Goal: Task Accomplishment & Management: Use online tool/utility

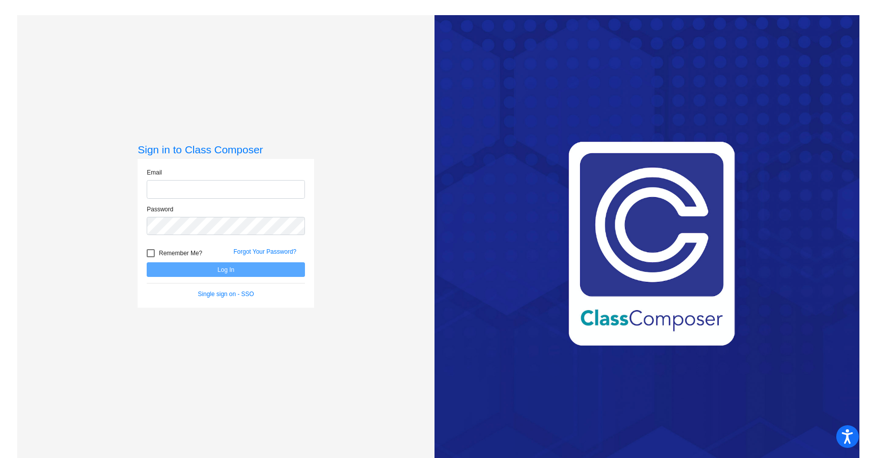
type input "[PERSON_NAME][EMAIL_ADDRESS][DOMAIN_NAME]"
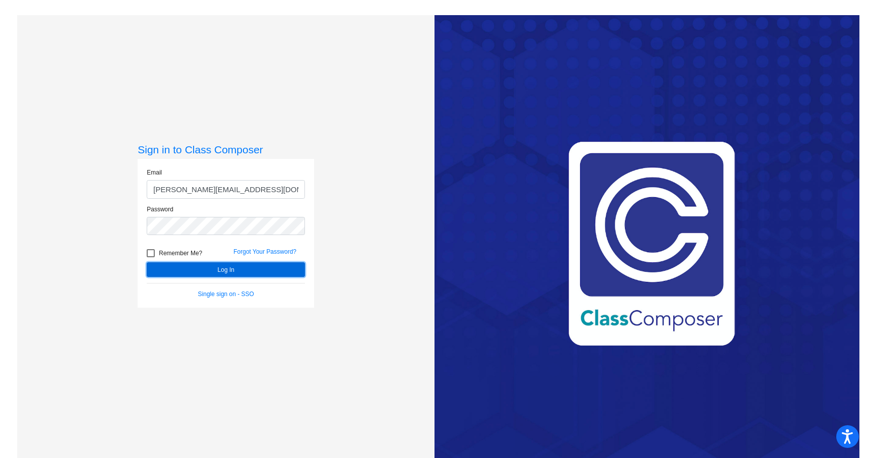
click at [247, 277] on button "Log In" at bounding box center [226, 269] width 158 height 15
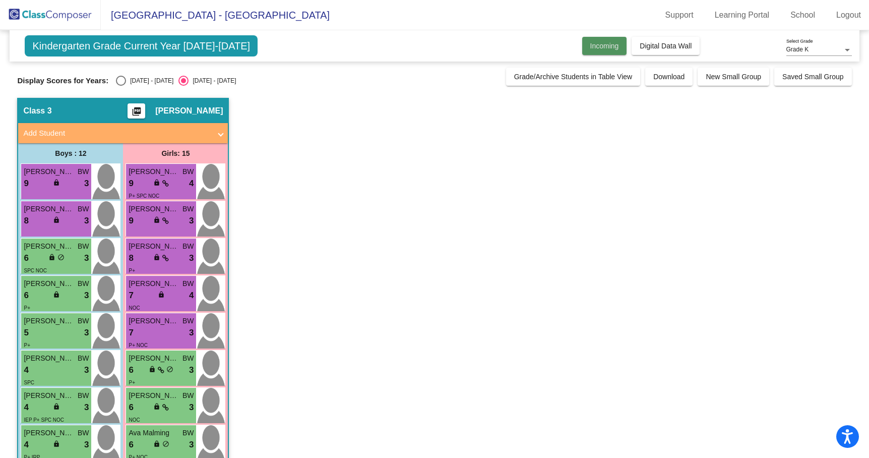
click at [605, 44] on span "Incoming" at bounding box center [604, 46] width 29 height 8
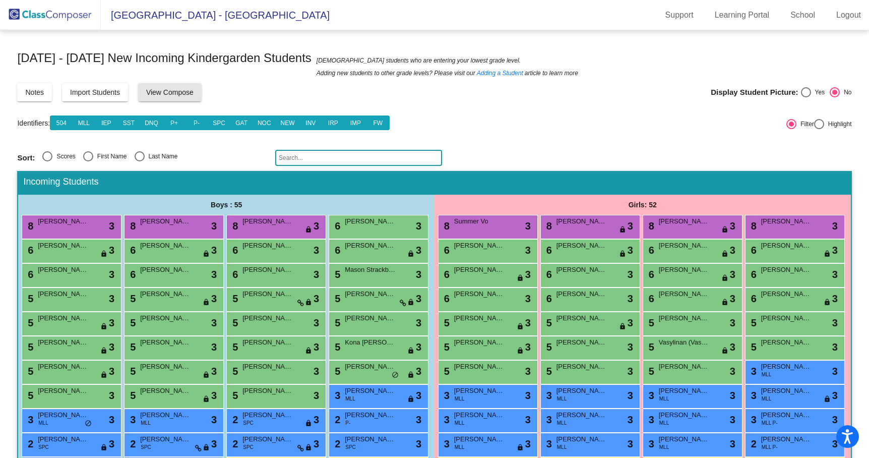
click at [202, 90] on button "View Compose" at bounding box center [170, 92] width 64 height 18
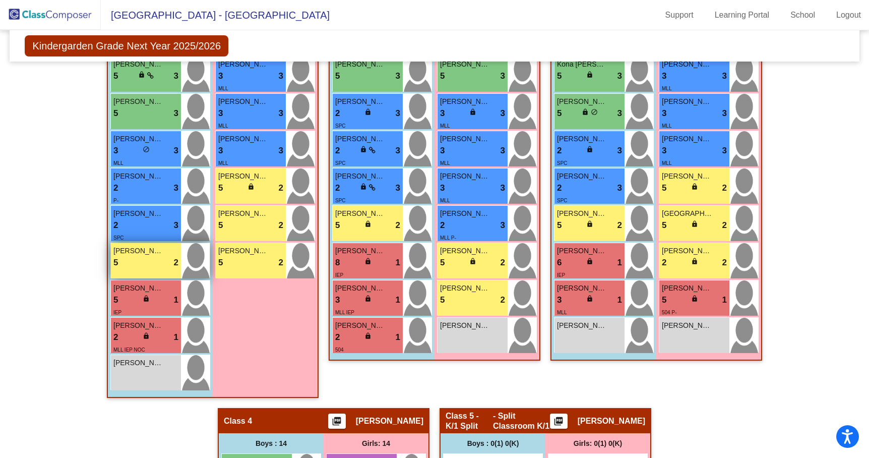
scroll to position [489, 0]
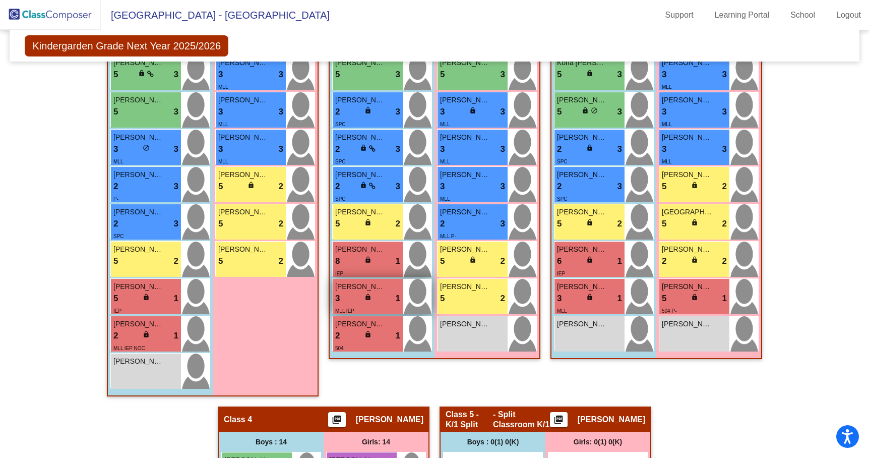
click at [365, 300] on span "lock" at bounding box center [367, 296] width 7 height 7
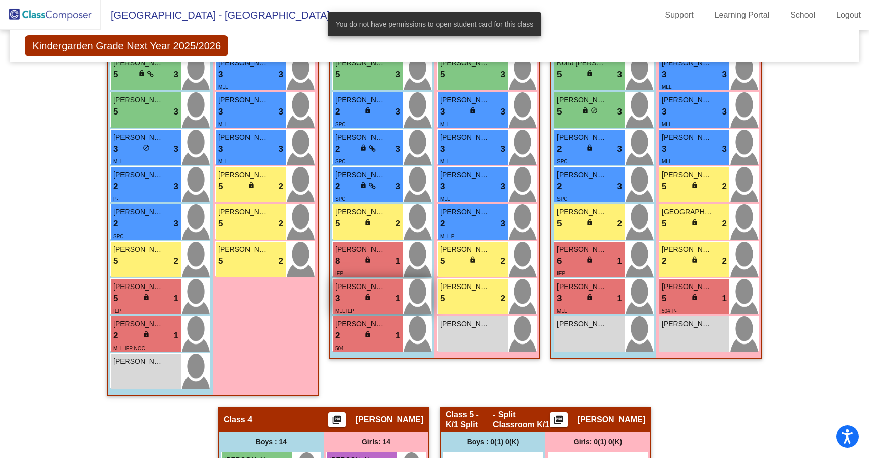
click at [365, 300] on span "lock" at bounding box center [367, 296] width 7 height 7
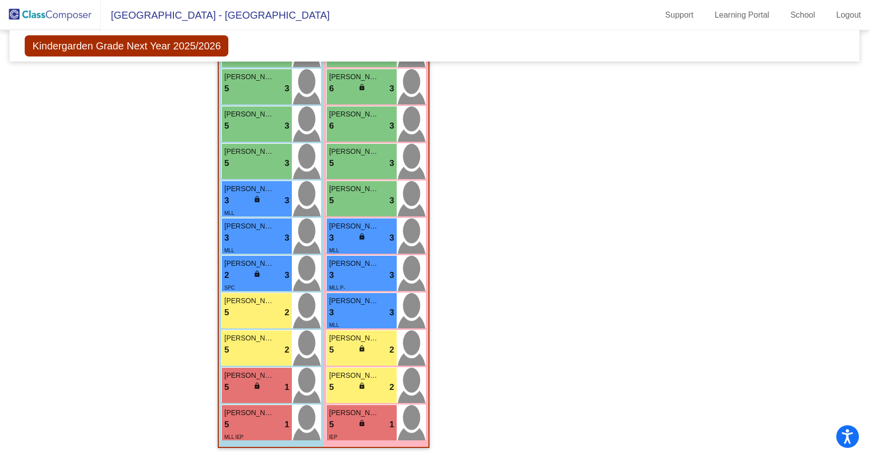
scroll to position [1034, 0]
click at [459, 365] on div "Class 5 - K/1 Split - Split Classroom K/1 picture_as_pdf Elizabeth O'Toner Add …" at bounding box center [546, 166] width 212 height 584
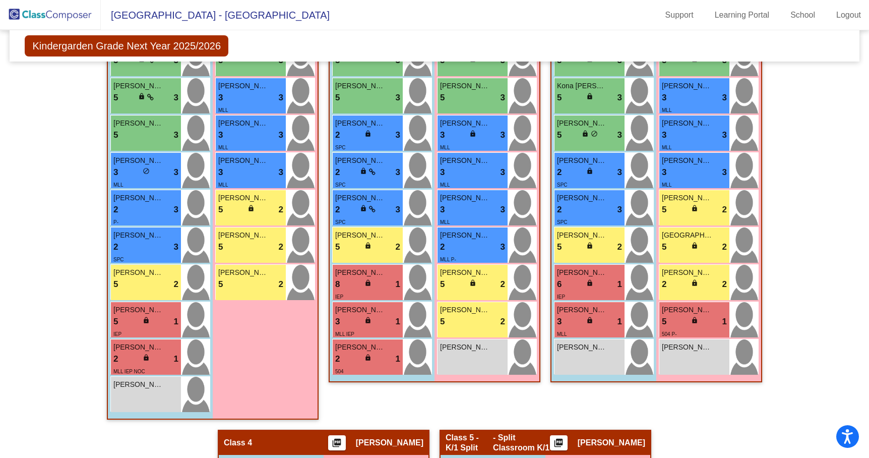
scroll to position [466, 0]
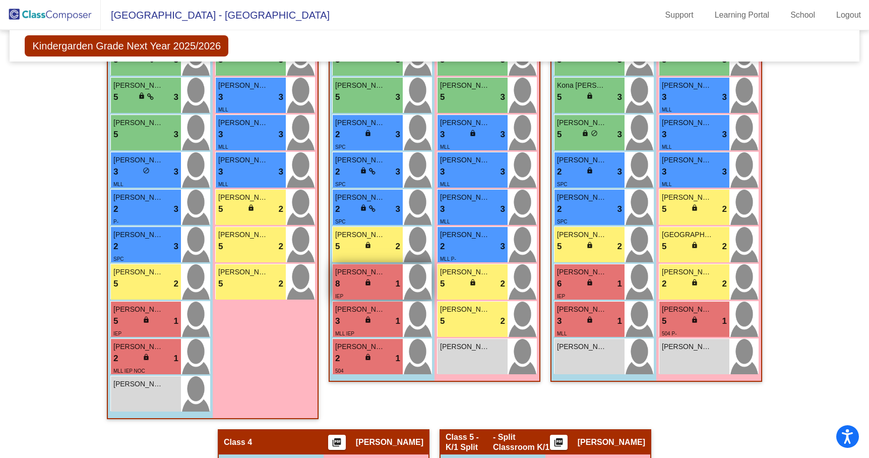
click at [367, 286] on span "lock" at bounding box center [367, 282] width 7 height 7
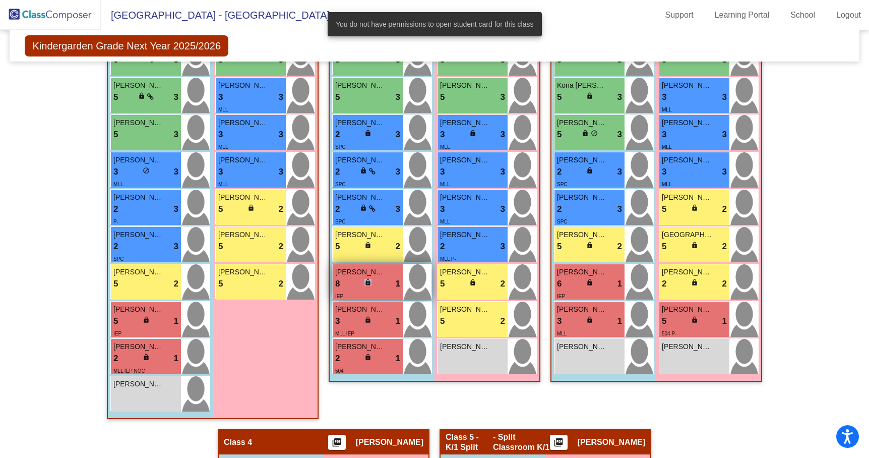
click at [367, 286] on span "lock" at bounding box center [367, 282] width 7 height 7
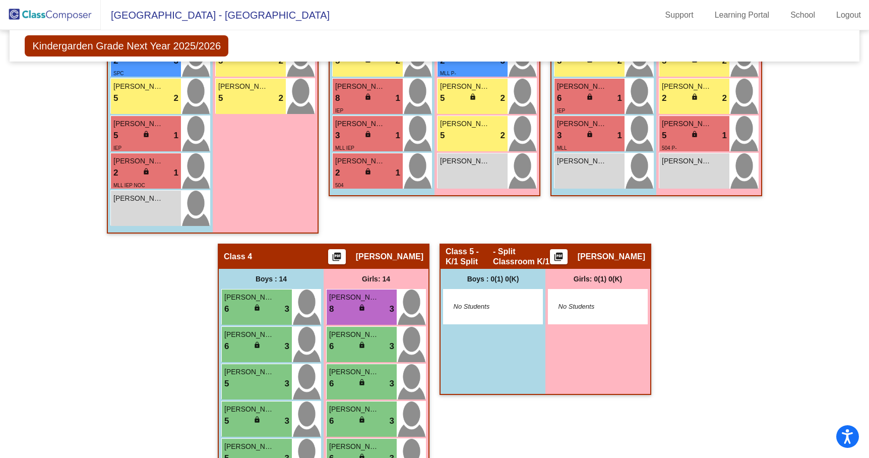
scroll to position [642, 0]
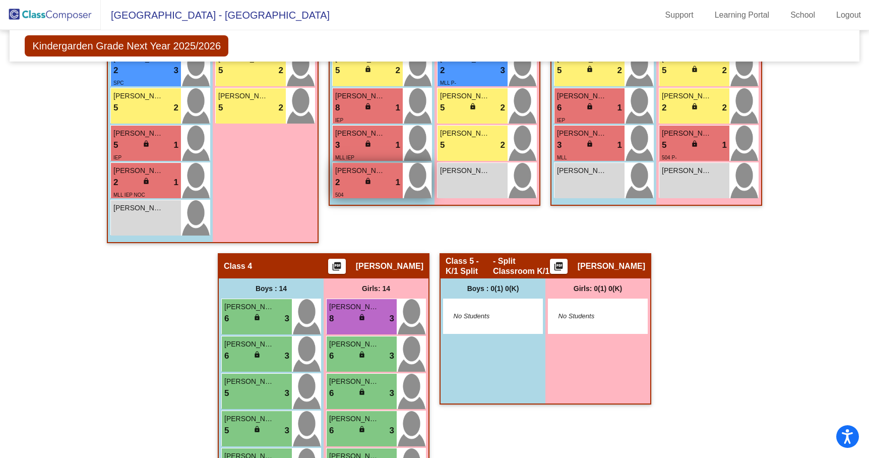
click at [364, 188] on div "lock do_not_disturb_alt" at bounding box center [367, 182] width 7 height 11
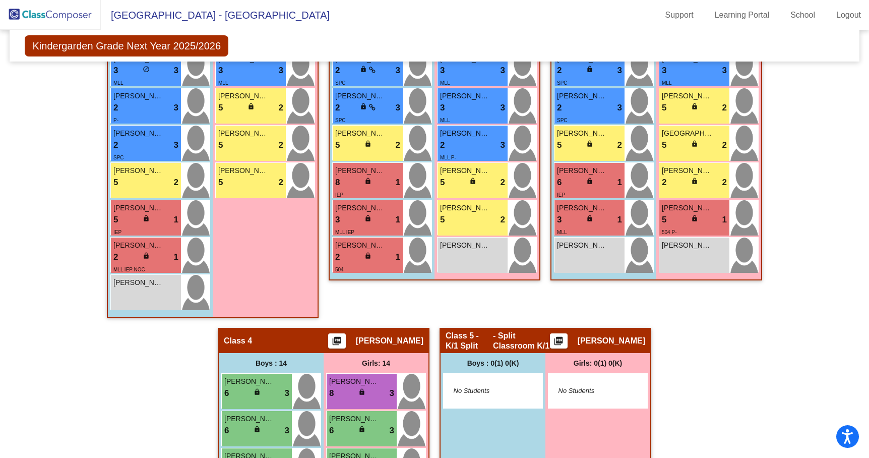
scroll to position [568, 0]
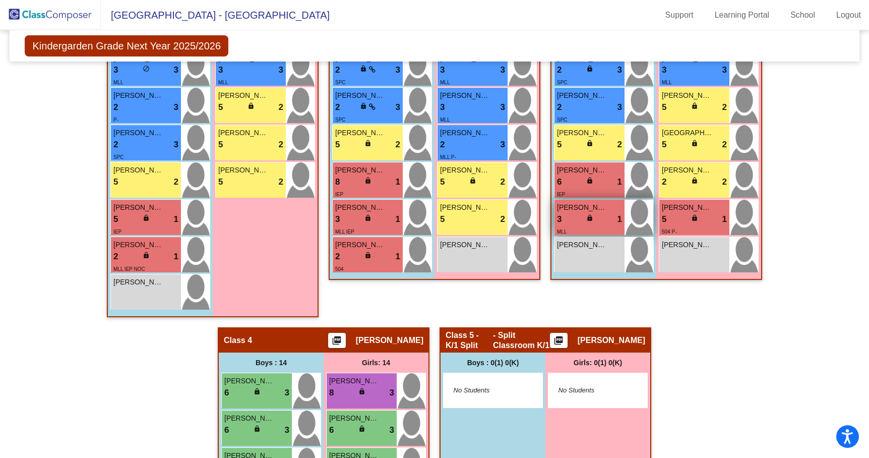
click at [587, 221] on span "lock" at bounding box center [589, 217] width 7 height 7
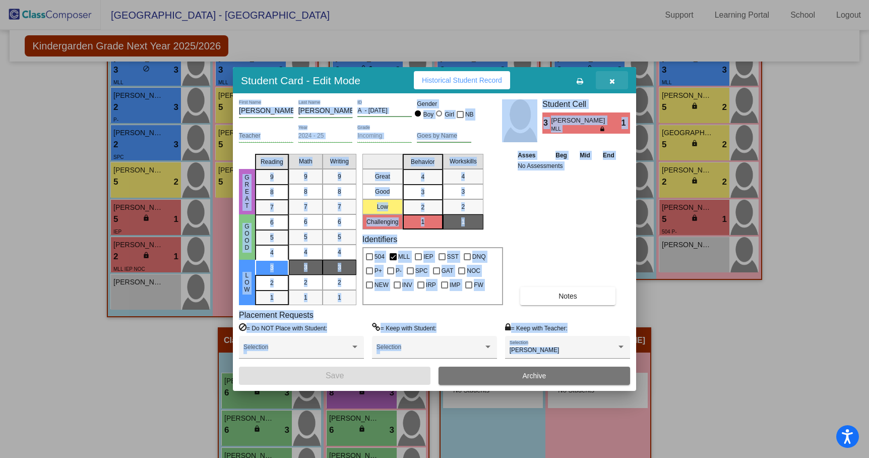
click at [613, 82] on button "button" at bounding box center [612, 80] width 32 height 18
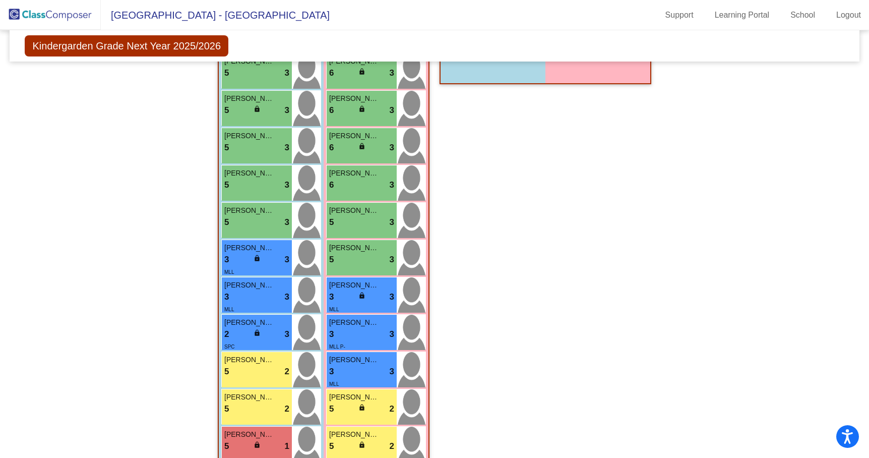
scroll to position [1034, 0]
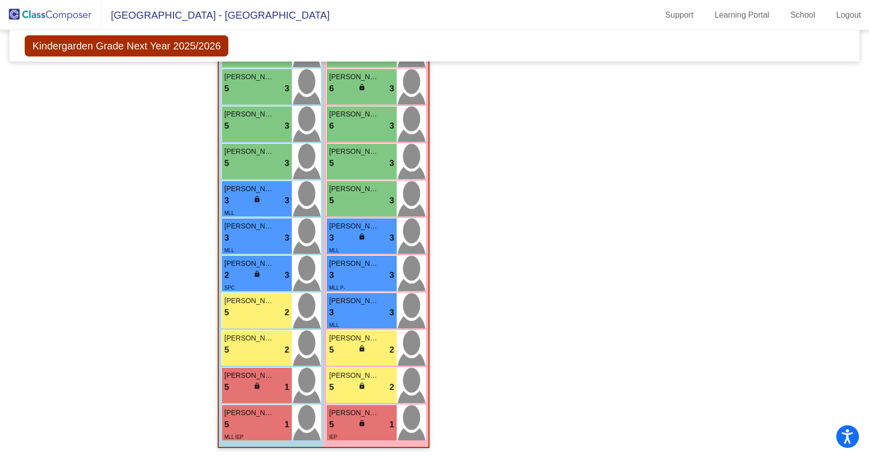
click at [481, 334] on div "Class 5 - K/1 Split - Split Classroom K/1 picture_as_pdf Elizabeth O'Toner Add …" at bounding box center [546, 166] width 212 height 584
click at [268, 392] on div "5 lock do_not_disturb_alt 1" at bounding box center [256, 387] width 65 height 13
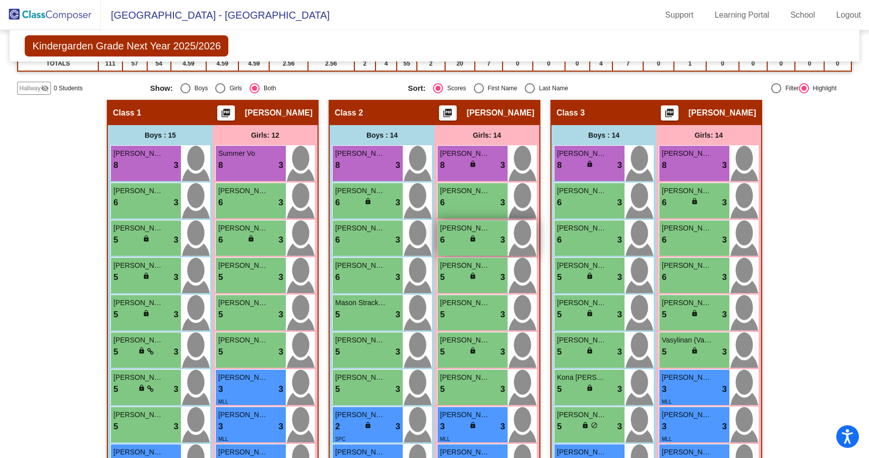
scroll to position [0, 0]
